Goal: Find specific page/section: Find specific page/section

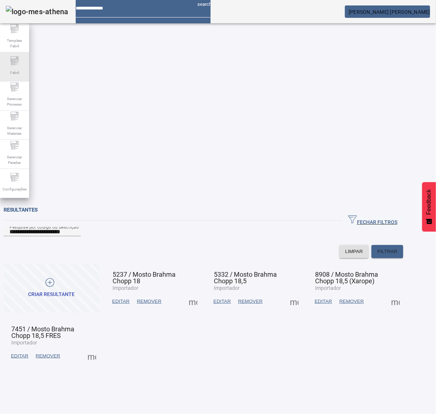
click at [22, 74] on div "Fabril" at bounding box center [14, 66] width 29 height 29
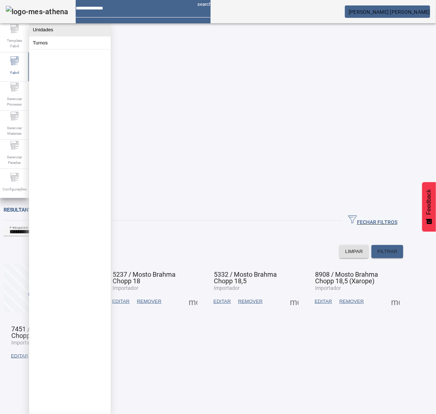
click at [51, 28] on button "Unidades" at bounding box center [70, 29] width 82 height 13
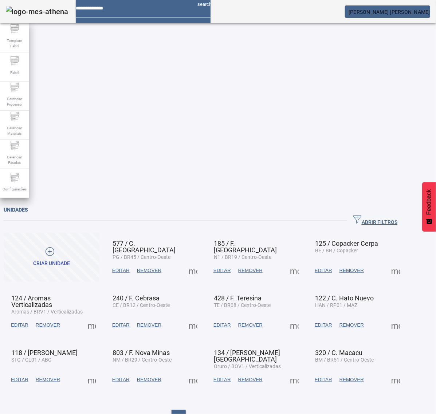
click at [397, 215] on span "ABRIR FILTROS" at bounding box center [375, 220] width 44 height 11
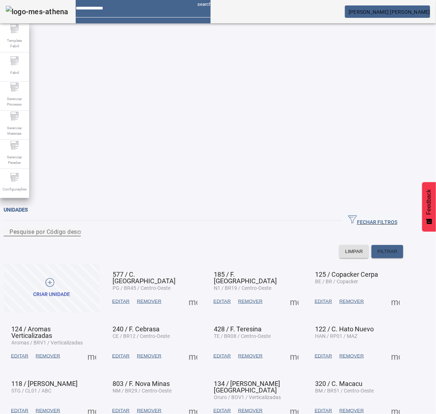
click at [75, 233] on div at bounding box center [75, 233] width 0 height 0
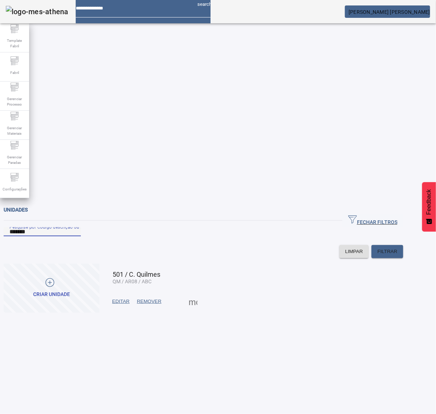
type input "*******"
click at [202, 293] on span at bounding box center [192, 301] width 17 height 17
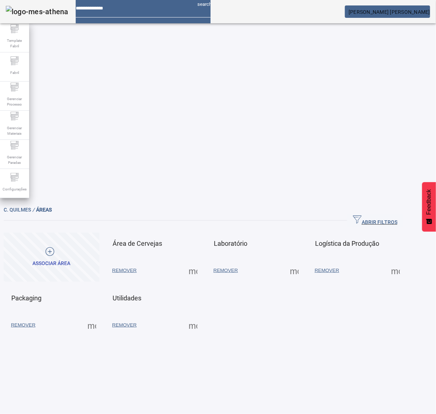
click at [303, 262] on span at bounding box center [293, 270] width 17 height 17
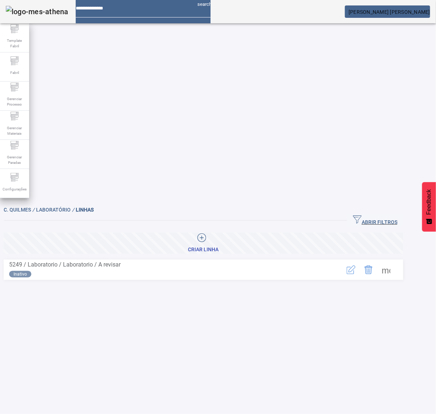
click at [395, 261] on span at bounding box center [385, 269] width 17 height 17
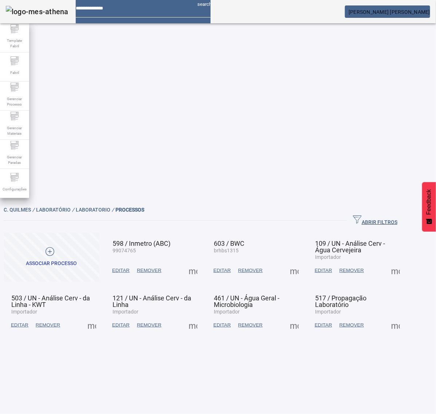
click at [202, 316] on span at bounding box center [192, 324] width 17 height 17
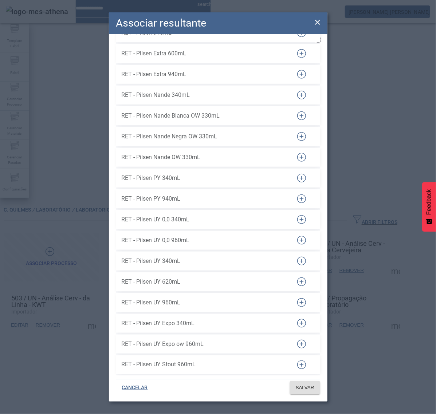
scroll to position [5967, 0]
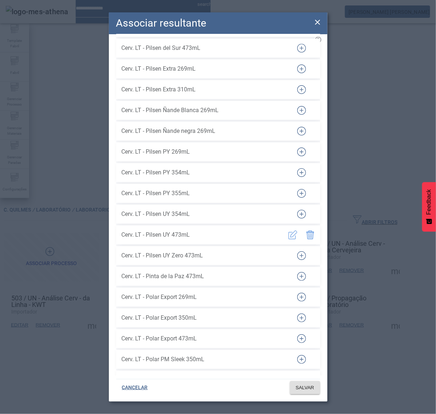
click at [130, 210] on span "Cerv. LT - Pilsen UY 354mL" at bounding box center [204, 214] width 164 height 9
drag, startPoint x: 121, startPoint y: 205, endPoint x: 172, endPoint y: 203, distance: 51.0
click at [172, 205] on li "Cerv. LT - Pilsen UY 354mL" at bounding box center [218, 214] width 204 height 19
copy span "Cerv. LT - Pilsen UY"
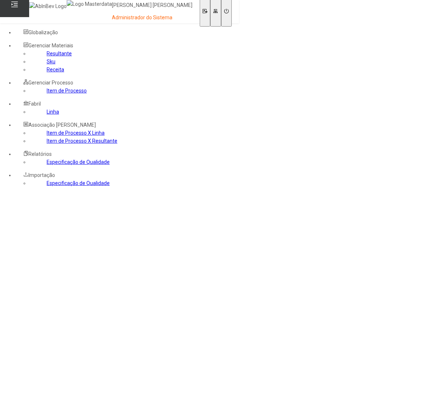
click at [47, 56] on link "Resultante" at bounding box center [59, 54] width 25 height 6
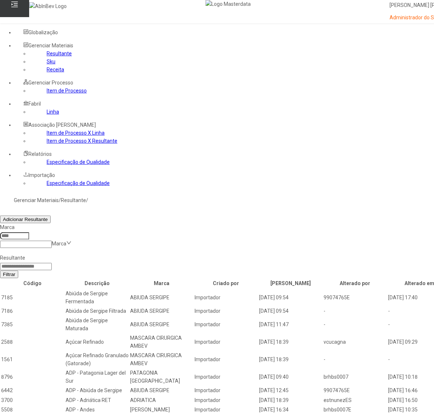
click at [52, 263] on input at bounding box center [26, 266] width 52 height 7
paste input "**********"
click at [15, 272] on span "Filtrar" at bounding box center [9, 274] width 12 height 5
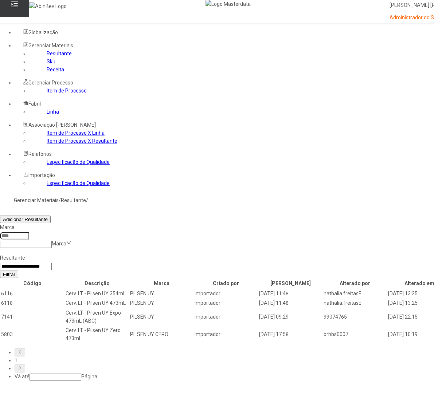
click at [52, 263] on input "**********" at bounding box center [26, 266] width 52 height 7
type input "***"
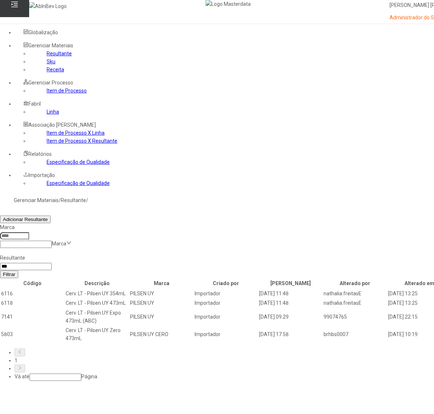
click at [0, 270] on button "Filtrar" at bounding box center [9, 274] width 18 height 8
